Goal: Transaction & Acquisition: Purchase product/service

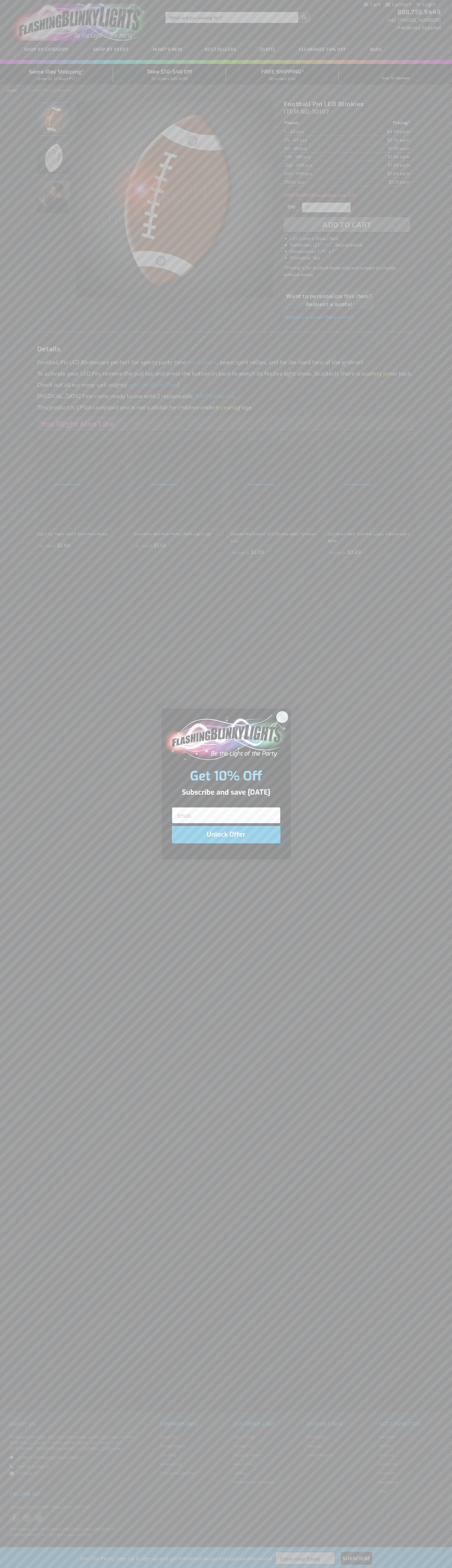
click at [282, 716] on icon "Close dialog" at bounding box center [281, 716] width 4 height 4
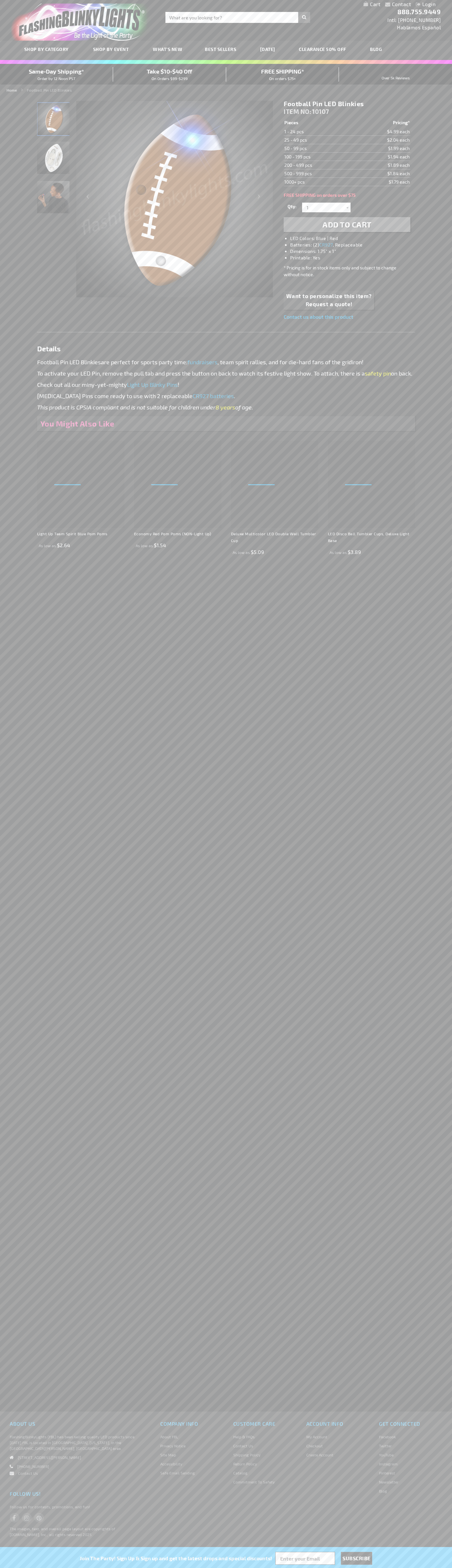
click at [347, 225] on span "Add to Cart" at bounding box center [347, 224] width 49 height 9
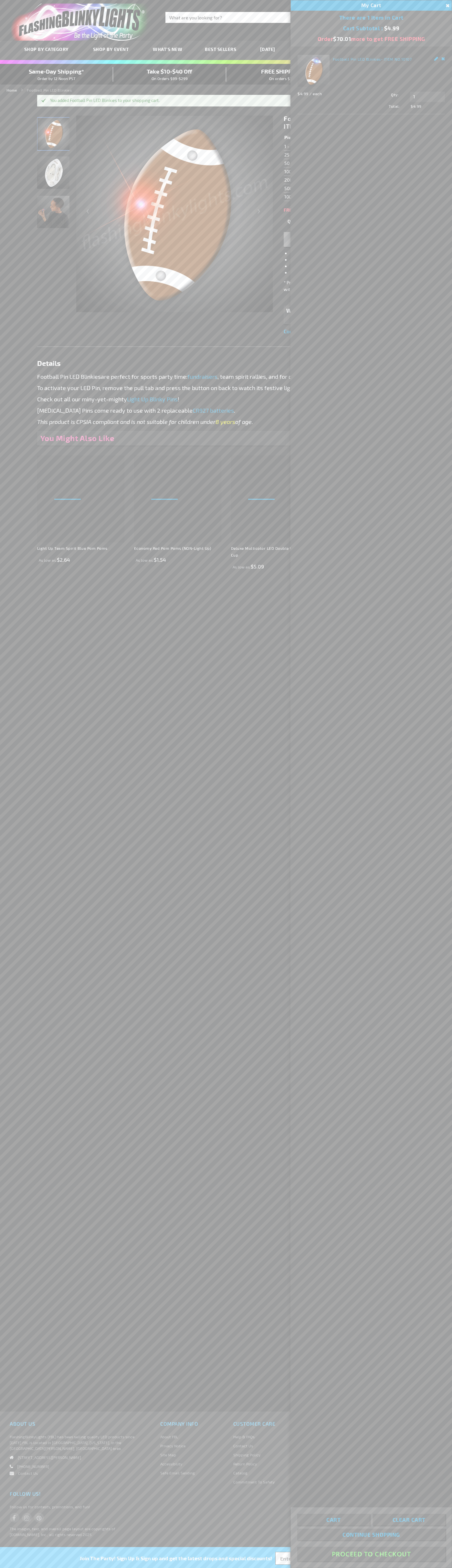
click at [371, 1554] on button "Proceed To Checkout" at bounding box center [371, 1554] width 148 height 15
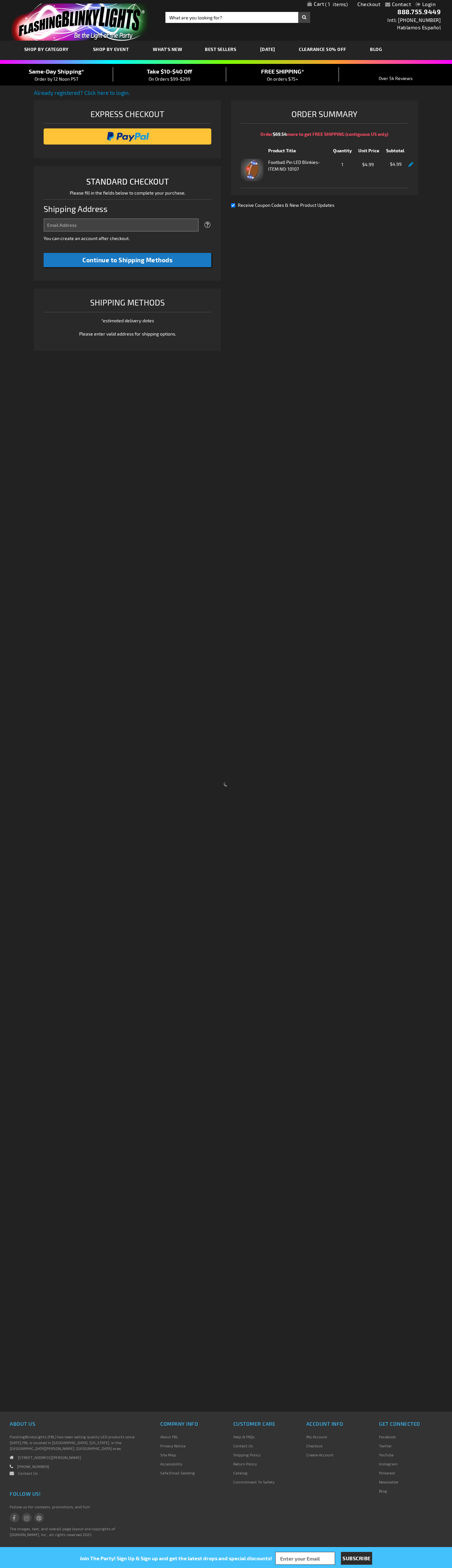
select select "US"
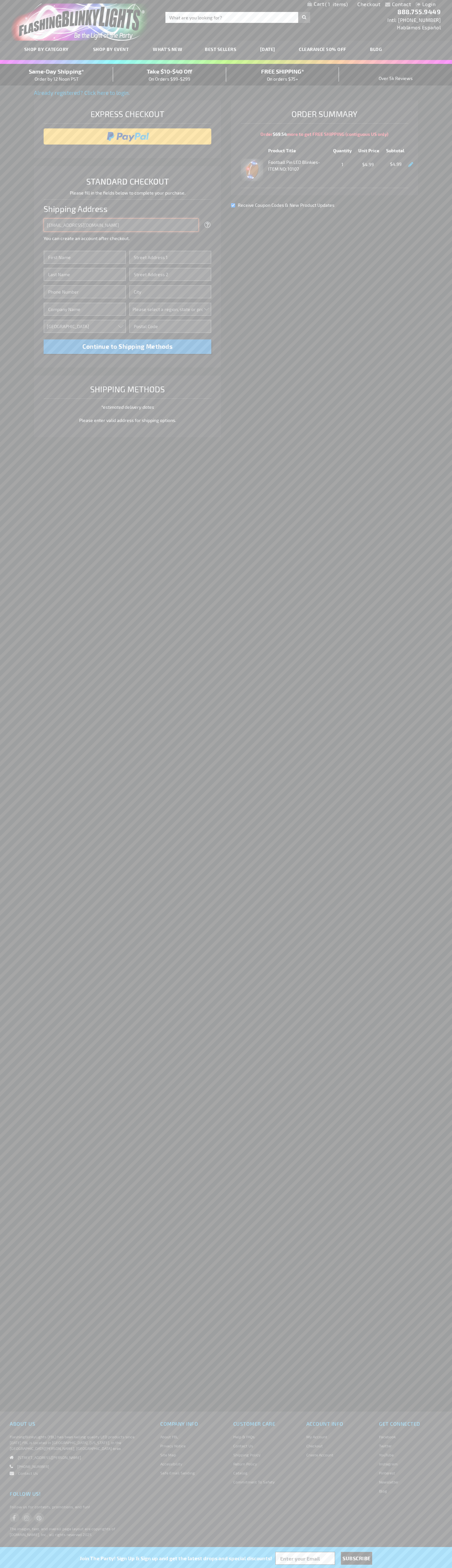
type input "[EMAIL_ADDRESS][DOMAIN_NAME]"
type input "[PERSON_NAME]"
type input "[STREET_ADDRESS]"
type input "First floor"
type input "[US_STATE]"
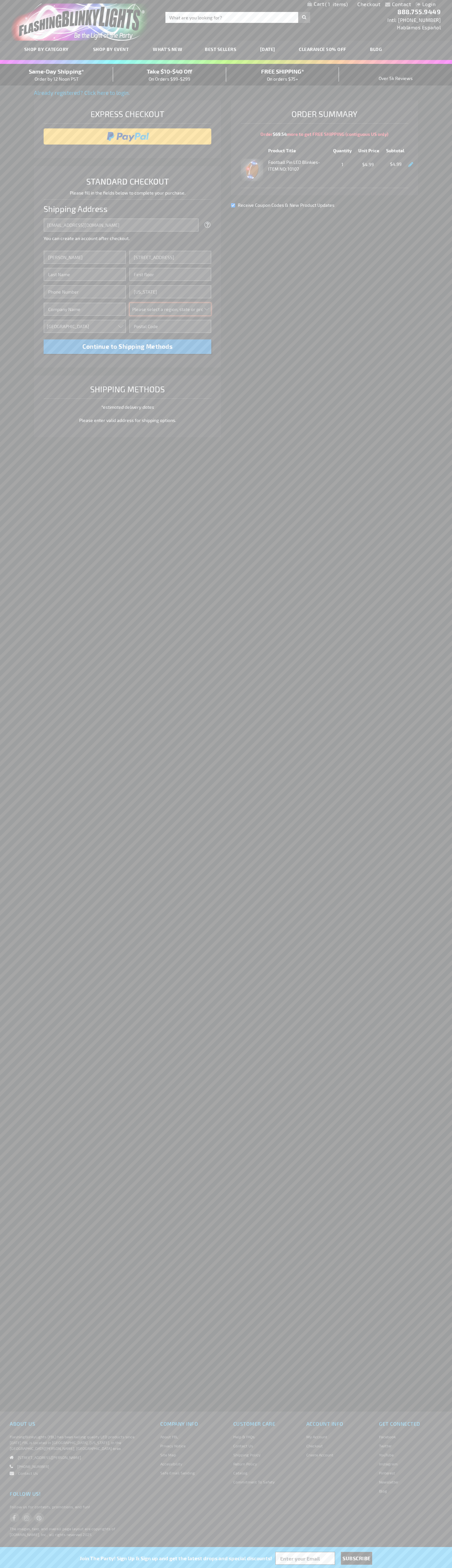
select select "43"
